Goal: Task Accomplishment & Management: Manage account settings

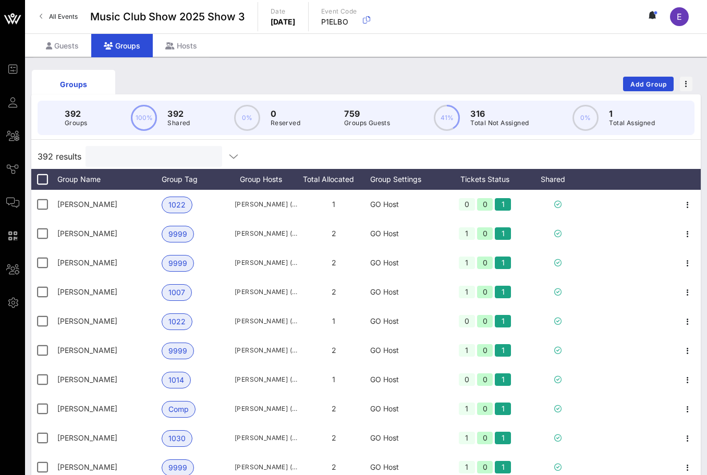
click at [140, 154] on input "text" at bounding box center [153, 157] width 122 height 14
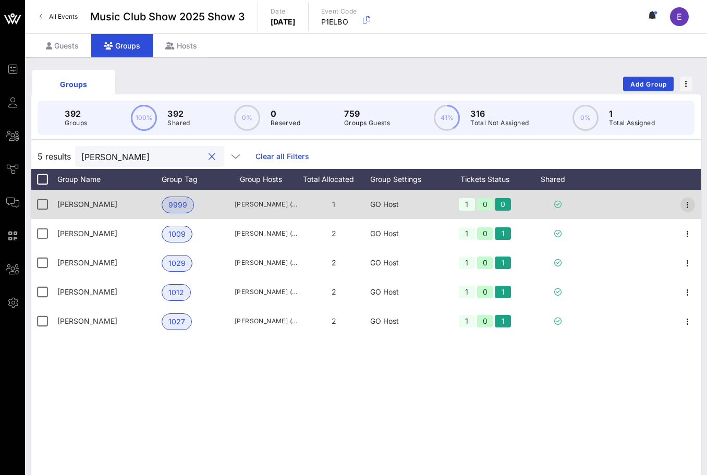
type input "[PERSON_NAME]"
drag, startPoint x: 680, startPoint y: 207, endPoint x: 689, endPoint y: 206, distance: 8.4
click at [680, 207] on span "button" at bounding box center [687, 205] width 15 height 13
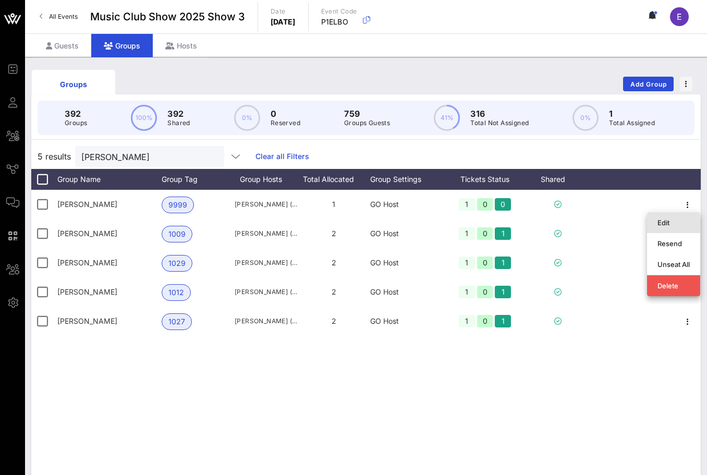
click at [682, 221] on div "Edit" at bounding box center [673, 222] width 32 height 8
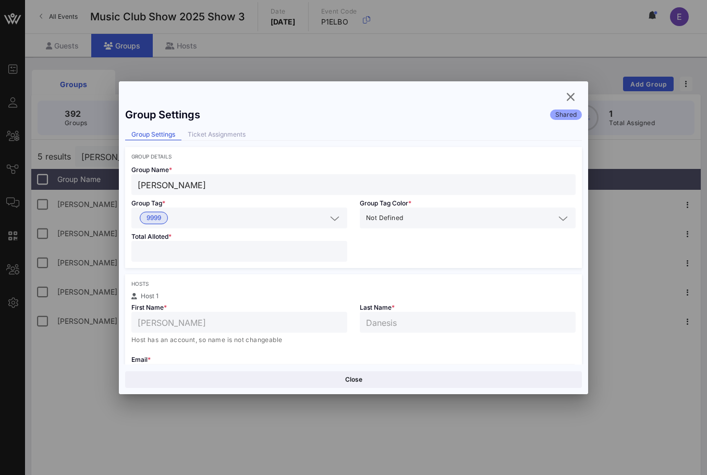
click at [301, 249] on input "*" at bounding box center [239, 252] width 203 height 14
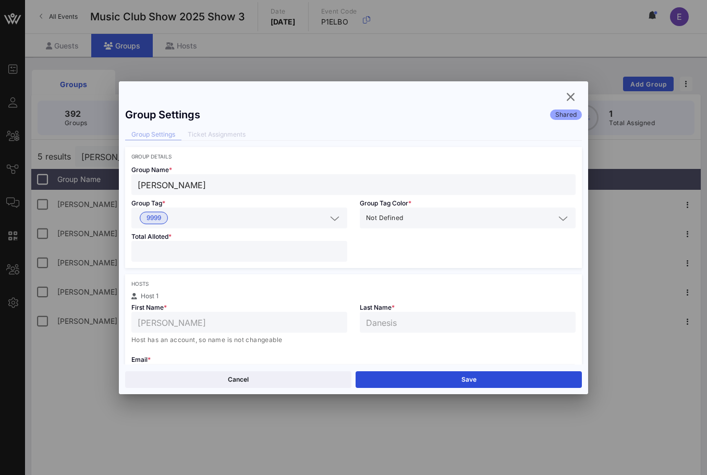
type input "*"
click at [335, 249] on input "*" at bounding box center [239, 252] width 203 height 14
click at [390, 377] on button "Save" at bounding box center [469, 379] width 226 height 17
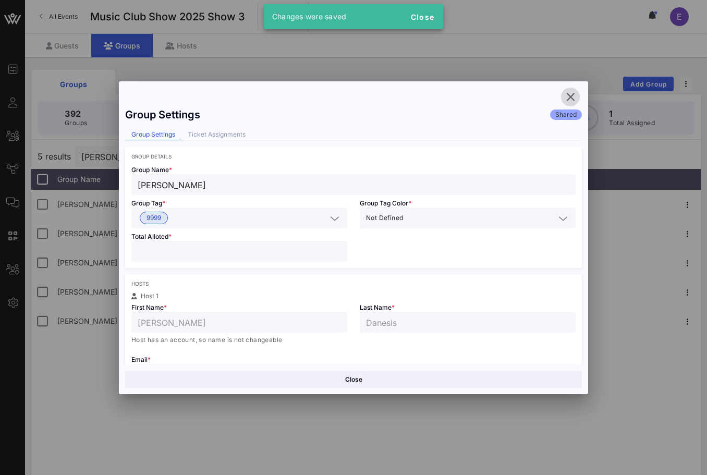
click at [569, 91] on icon "button" at bounding box center [570, 97] width 13 height 13
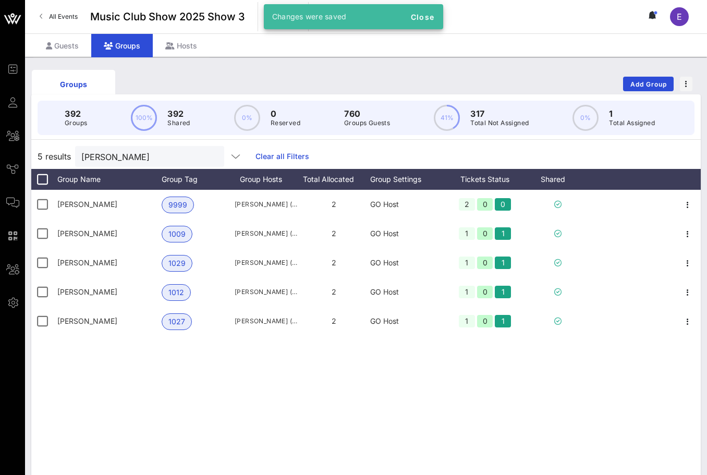
click at [70, 9] on link "All Events" at bounding box center [58, 16] width 51 height 17
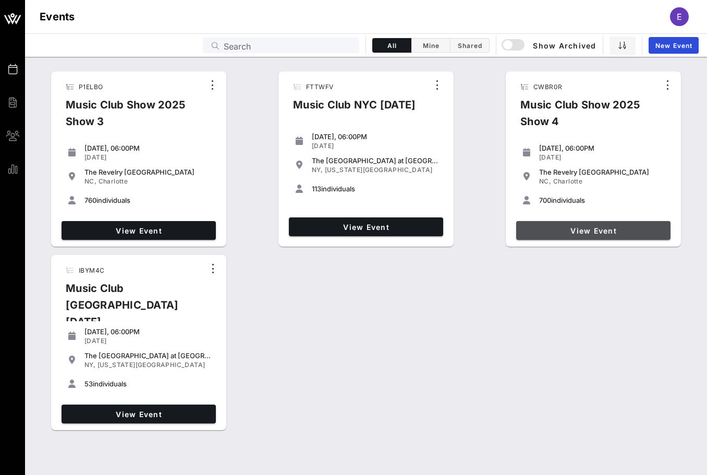
click at [560, 224] on link "View Event" at bounding box center [593, 230] width 154 height 19
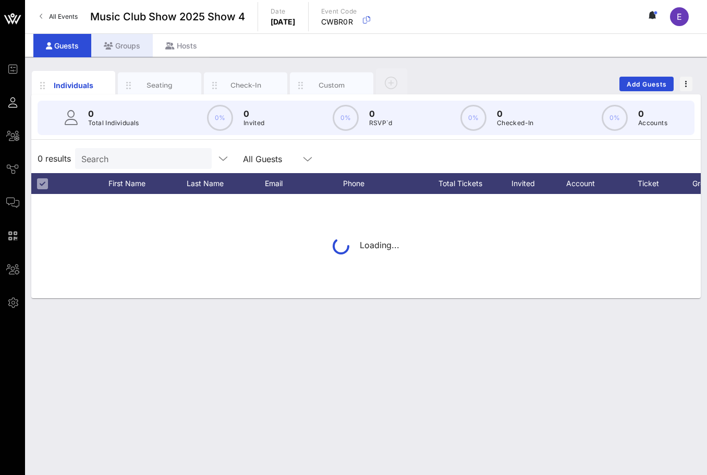
click at [109, 45] on icon at bounding box center [108, 45] width 9 height 7
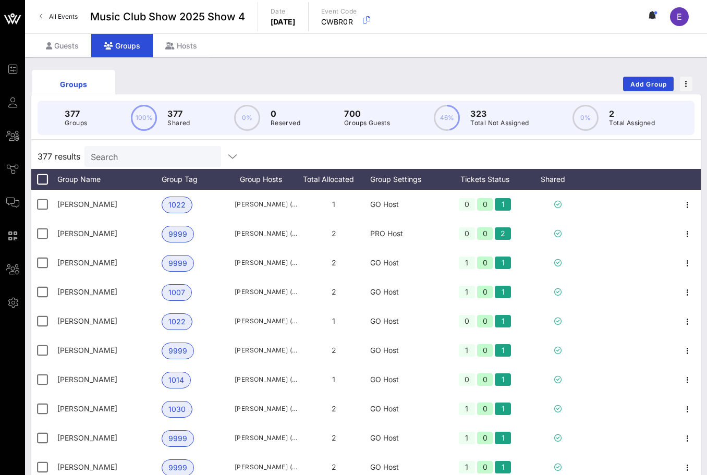
click at [167, 160] on input "Search" at bounding box center [152, 157] width 122 height 14
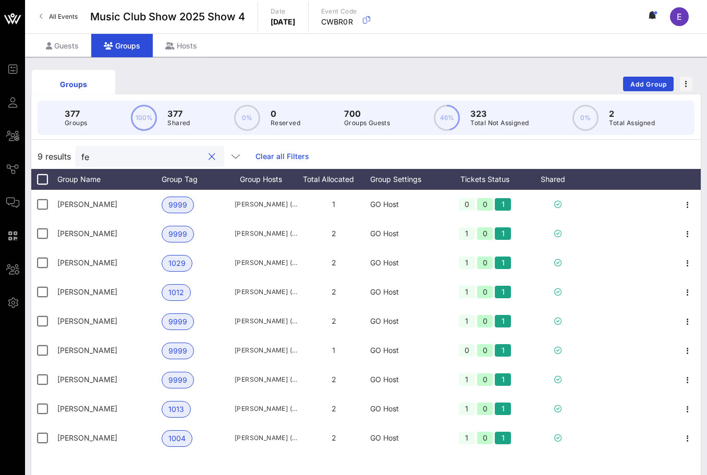
type input "f"
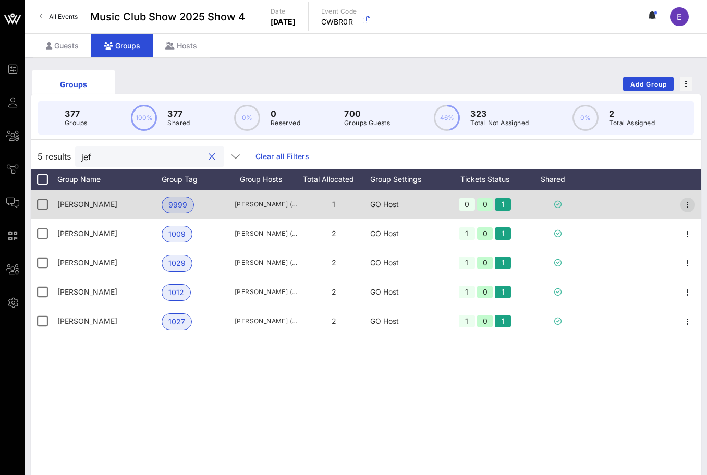
type input "jef"
click at [686, 205] on icon "button" at bounding box center [687, 205] width 13 height 13
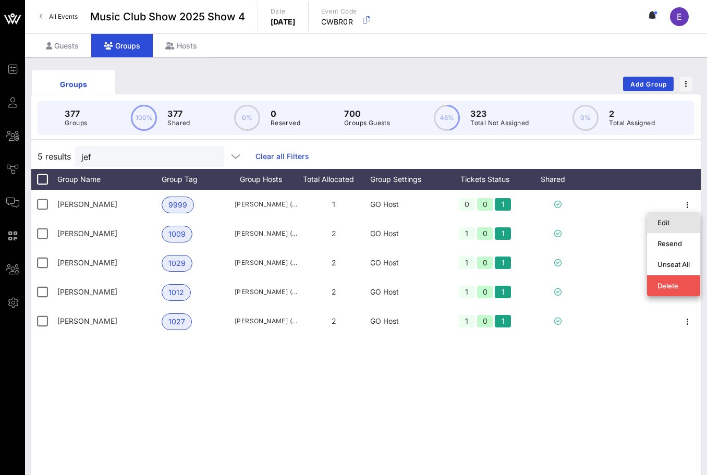
click at [660, 222] on div "Edit" at bounding box center [673, 222] width 32 height 8
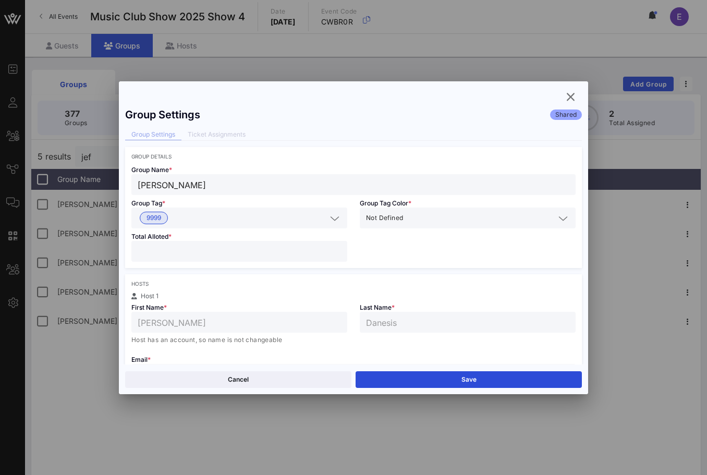
type input "*"
click at [338, 247] on input "*" at bounding box center [239, 252] width 203 height 14
click at [412, 382] on button "Save" at bounding box center [469, 379] width 226 height 17
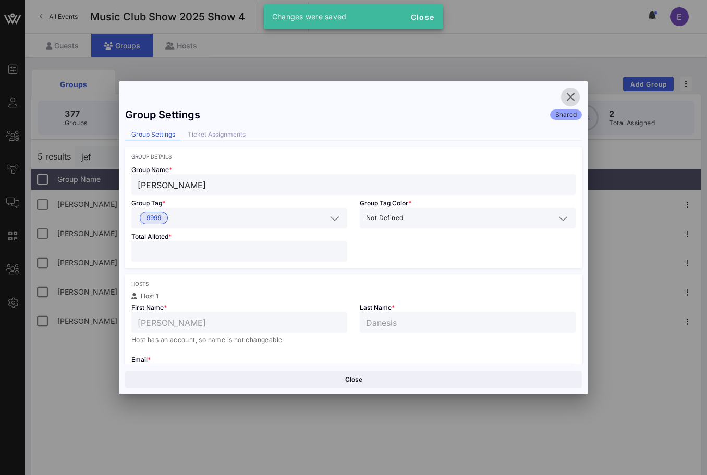
click at [575, 92] on icon "button" at bounding box center [570, 97] width 13 height 13
